Goal: Task Accomplishment & Management: Manage account settings

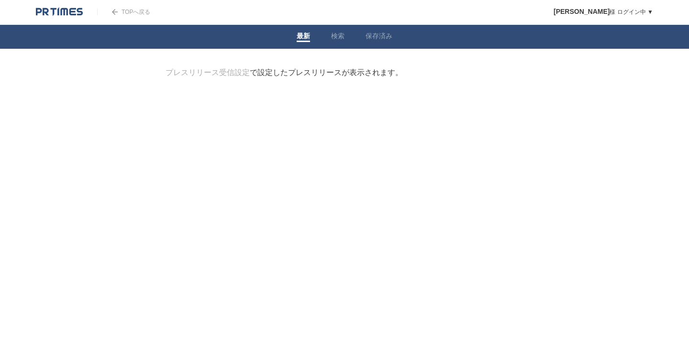
click at [49, 7] on link at bounding box center [59, 11] width 47 height 8
click at [61, 12] on img at bounding box center [59, 12] width 47 height 10
click at [648, 11] on link "木村　隆文 様 ログイン中 ▼" at bounding box center [604, 12] width 100 height 7
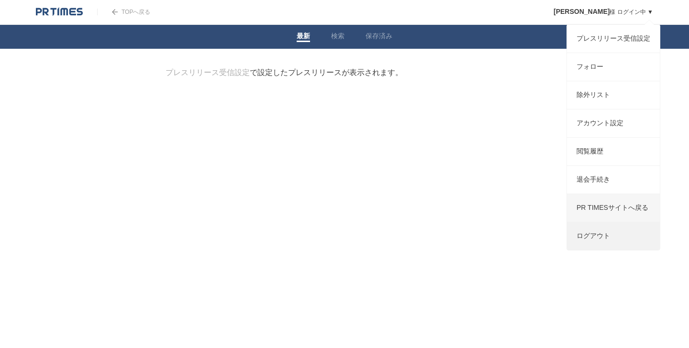
click at [599, 249] on link "ログアウト" at bounding box center [613, 237] width 93 height 28
